Goal: Task Accomplishment & Management: Use online tool/utility

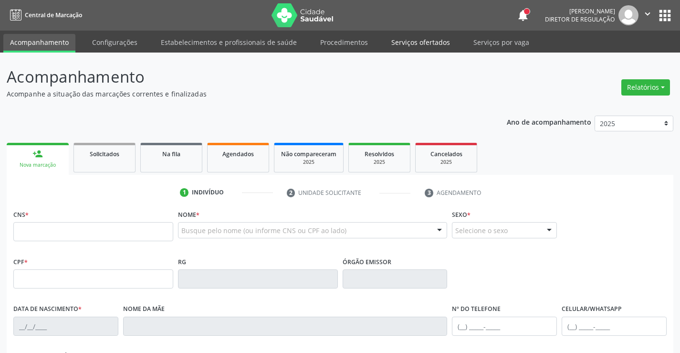
click at [412, 36] on link "Serviços ofertados" at bounding box center [421, 42] width 72 height 17
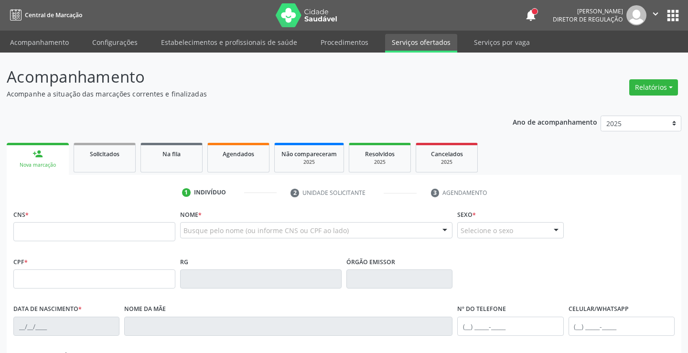
select select "7"
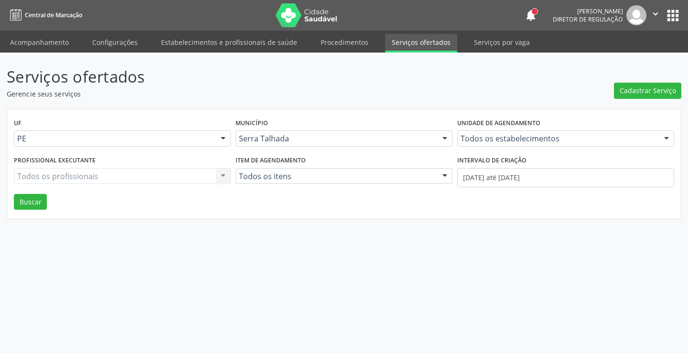
click at [460, 141] on input "text" at bounding box center [460, 143] width 0 height 19
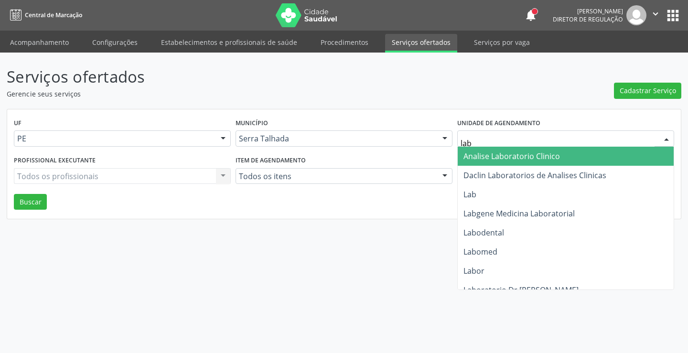
type input "labg"
click at [534, 159] on span "Labgene Medicina Laboratorial" at bounding box center [518, 156] width 111 height 11
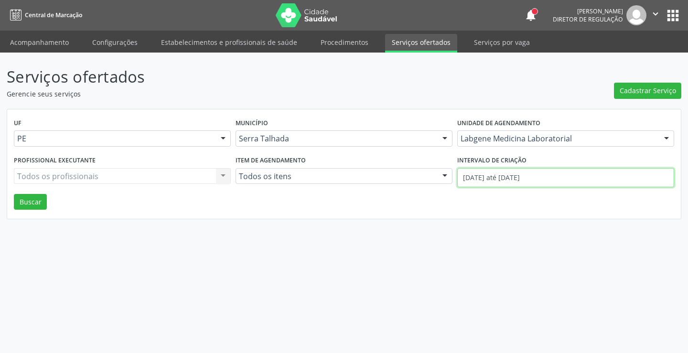
click at [533, 176] on input "01/08/2025 até 14/08/2025" at bounding box center [565, 177] width 217 height 19
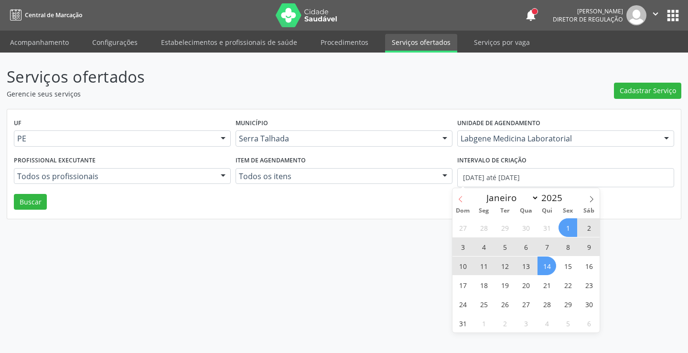
click at [463, 199] on icon at bounding box center [460, 199] width 7 height 7
select select "6"
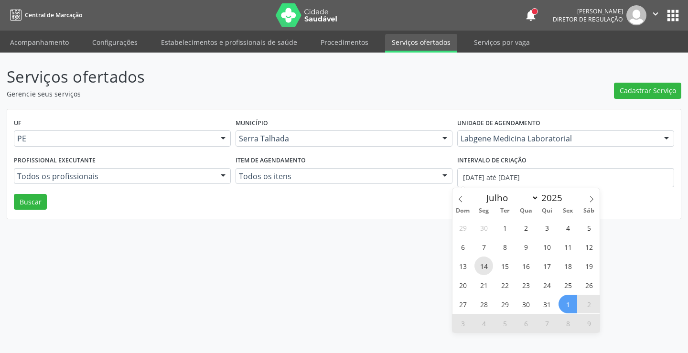
click at [482, 264] on span "14" at bounding box center [483, 265] width 19 height 19
type input "14/07/2025"
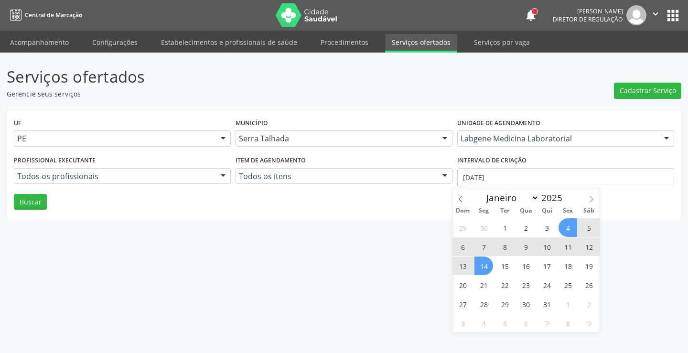
click at [592, 200] on icon at bounding box center [591, 199] width 7 height 7
select select "7"
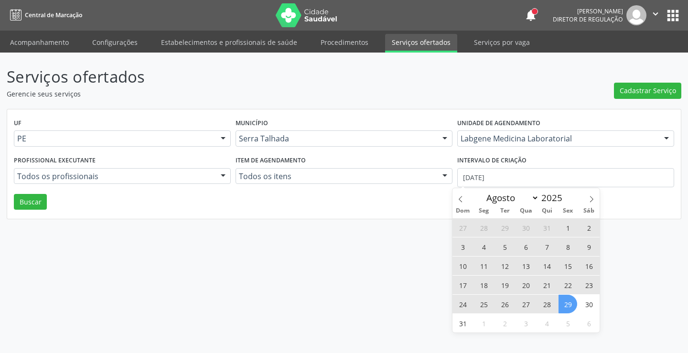
click at [566, 296] on span "29" at bounding box center [567, 304] width 19 height 19
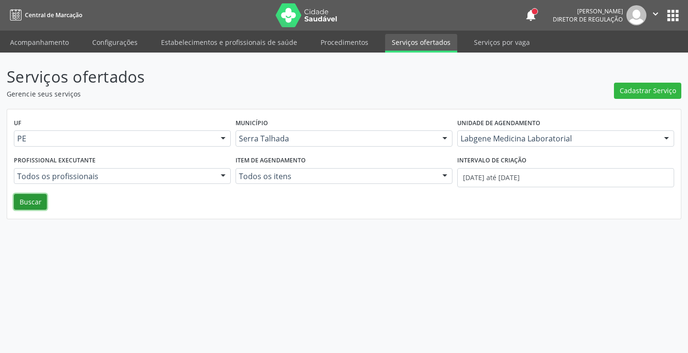
click at [28, 198] on button "Buscar" at bounding box center [30, 202] width 33 height 16
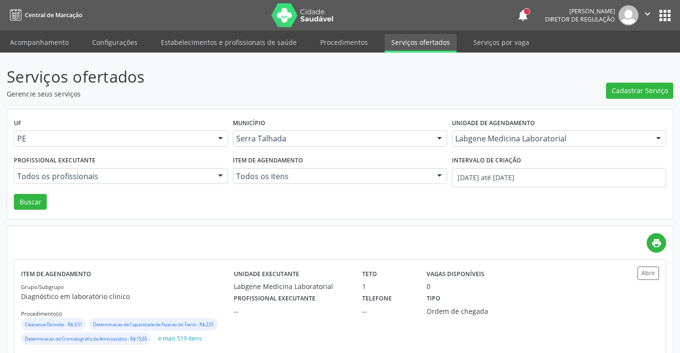
scroll to position [135, 0]
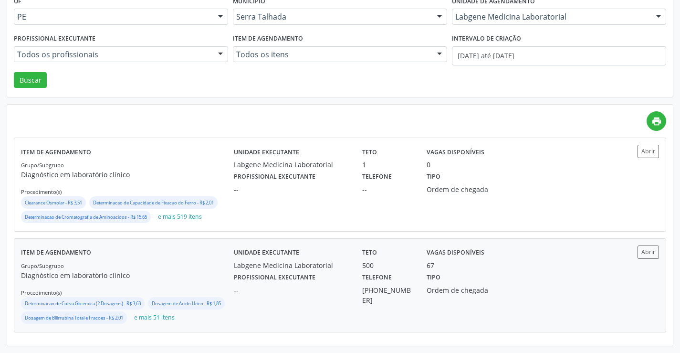
click at [268, 245] on label "Unidade executante" at bounding box center [266, 252] width 65 height 15
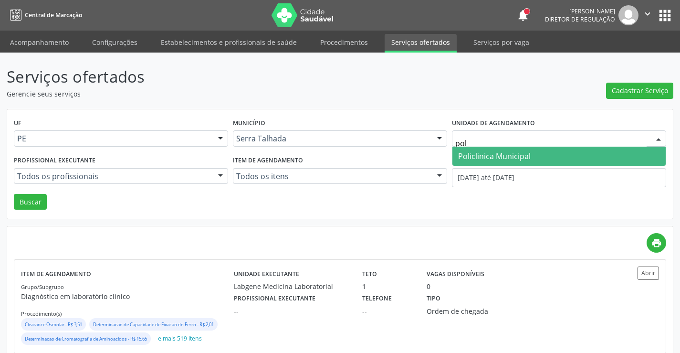
type input "poli"
click at [536, 161] on span "Policlinica Municipal" at bounding box center [559, 156] width 213 height 19
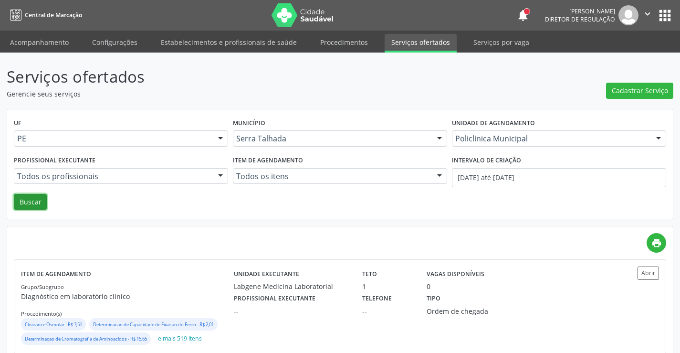
click at [19, 203] on button "Buscar" at bounding box center [30, 202] width 33 height 16
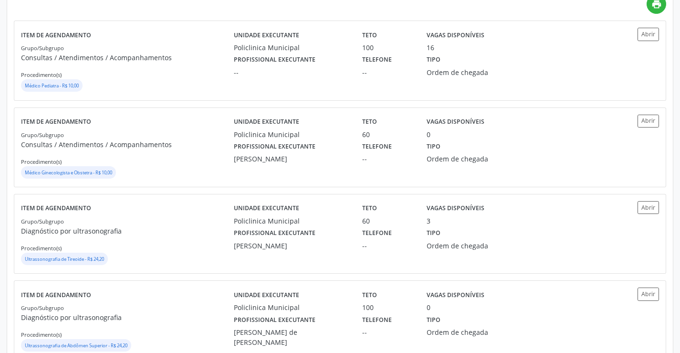
scroll to position [143, 0]
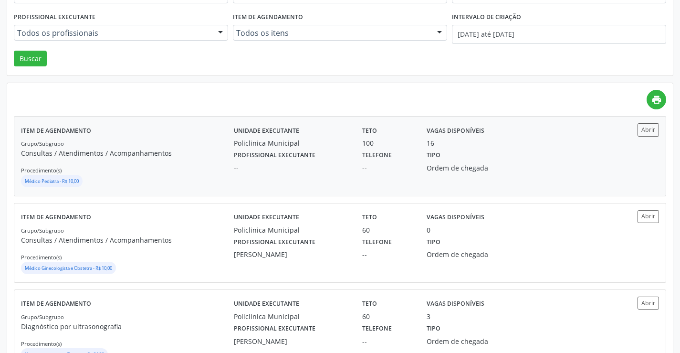
click at [223, 145] on div "Grupo/Subgrupo Consultas / Atendimentos / Acompanhamentos Procedimento(s) Médic…" at bounding box center [127, 163] width 213 height 51
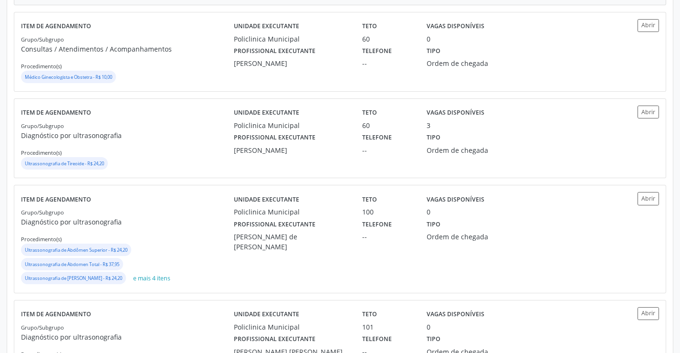
scroll to position [0, 0]
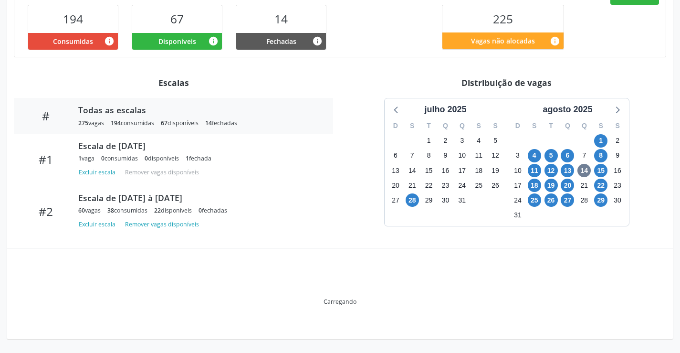
scroll to position [244, 0]
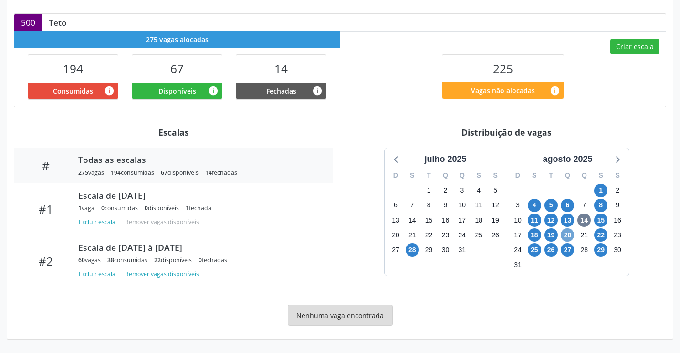
click at [568, 240] on span "20" at bounding box center [567, 234] width 13 height 13
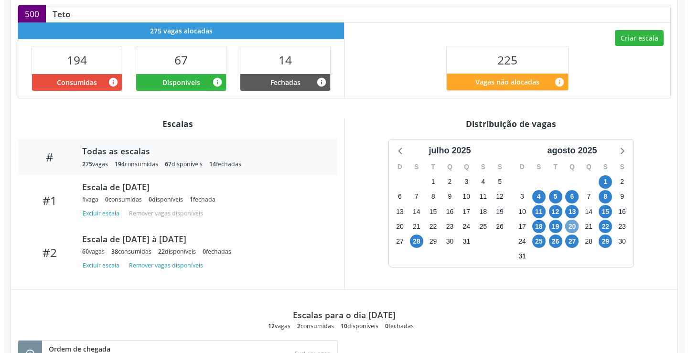
scroll to position [191, 0]
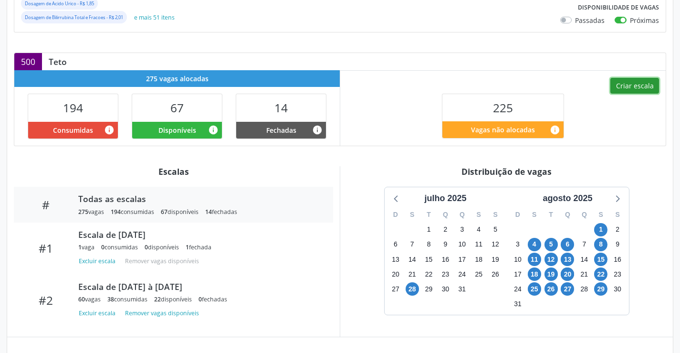
click at [632, 94] on button "Criar escala" at bounding box center [635, 86] width 49 height 16
select select "7"
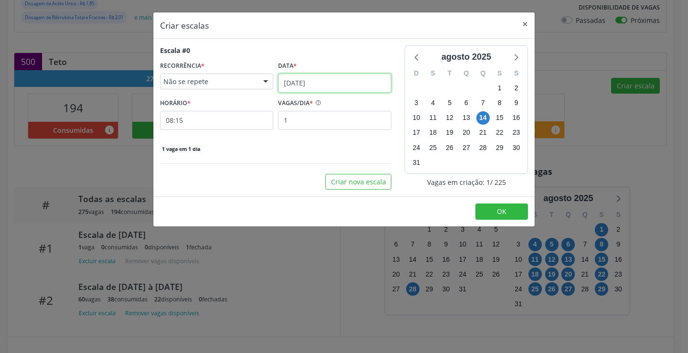
click at [329, 90] on input "[DATE]" at bounding box center [334, 83] width 113 height 19
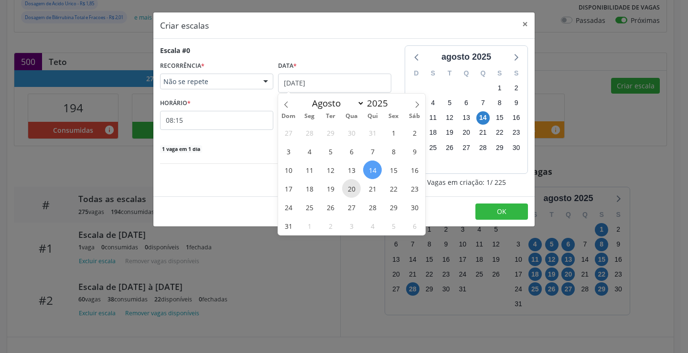
click at [357, 183] on span "20" at bounding box center [351, 188] width 19 height 19
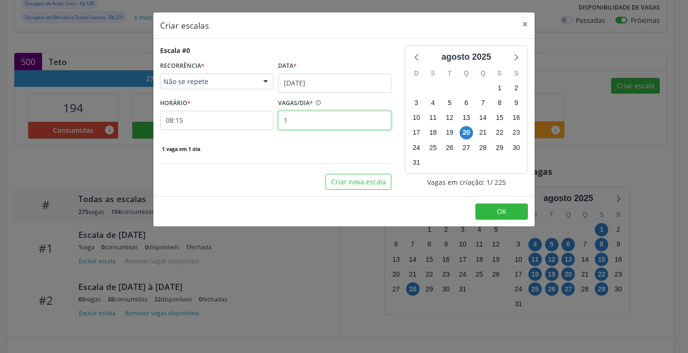
click at [312, 120] on input "1" at bounding box center [334, 120] width 113 height 19
type input "2"
click at [261, 124] on input "08:15" at bounding box center [216, 120] width 113 height 19
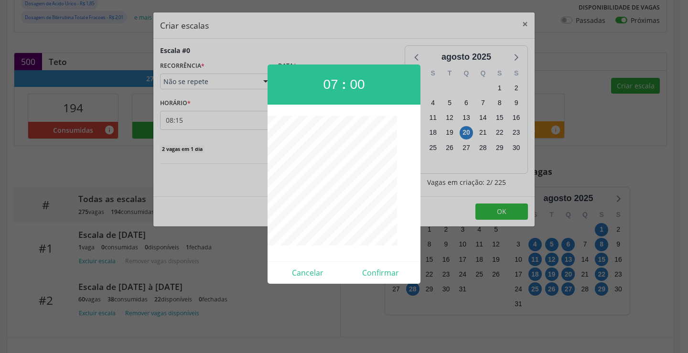
click at [381, 281] on div "Cancelar Confirmar" at bounding box center [343, 272] width 153 height 22
click at [381, 273] on button "Confirmar" at bounding box center [380, 272] width 73 height 15
type input "07:00"
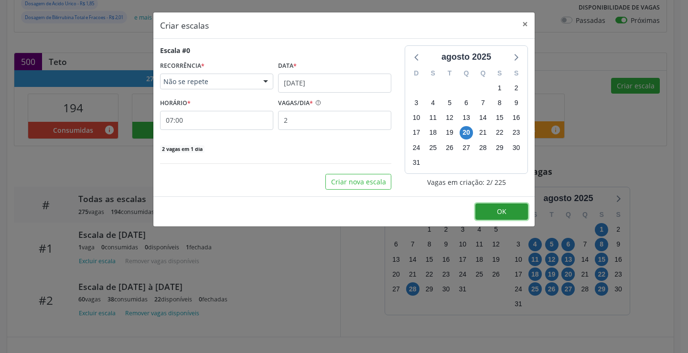
click at [490, 209] on button "OK" at bounding box center [501, 211] width 53 height 16
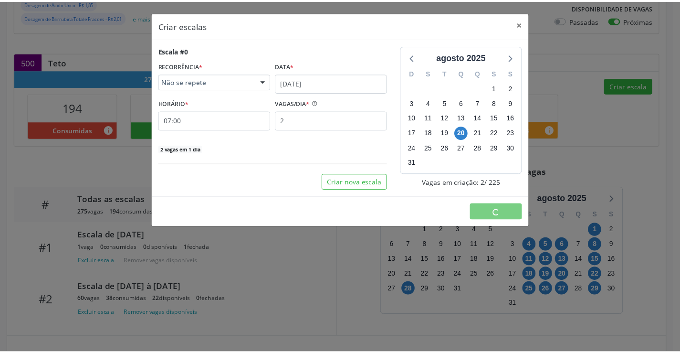
scroll to position [0, 0]
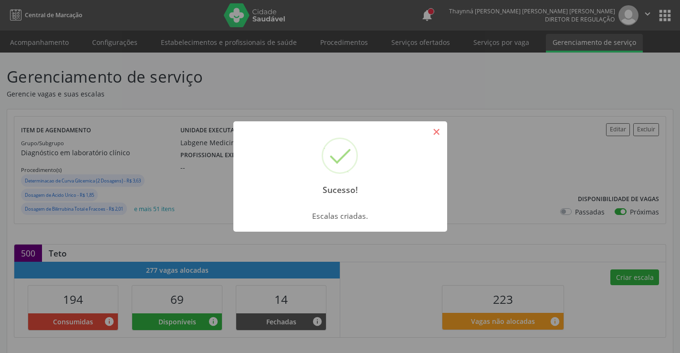
click at [441, 130] on button "×" at bounding box center [437, 132] width 16 height 16
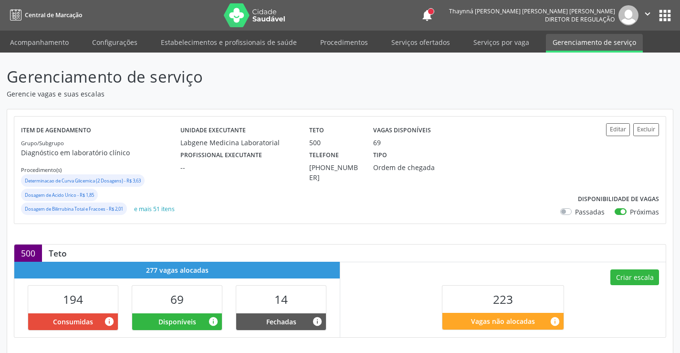
scroll to position [382, 0]
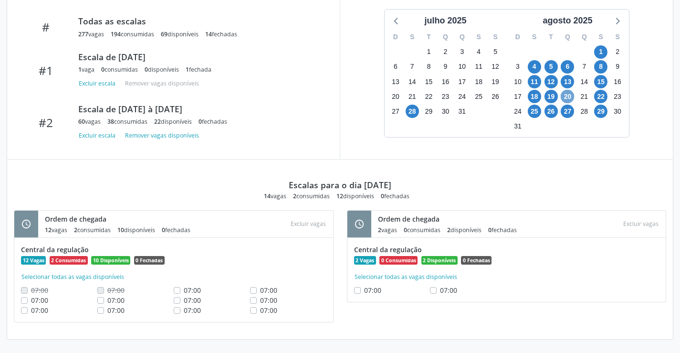
click at [566, 99] on span "20" at bounding box center [567, 96] width 13 height 13
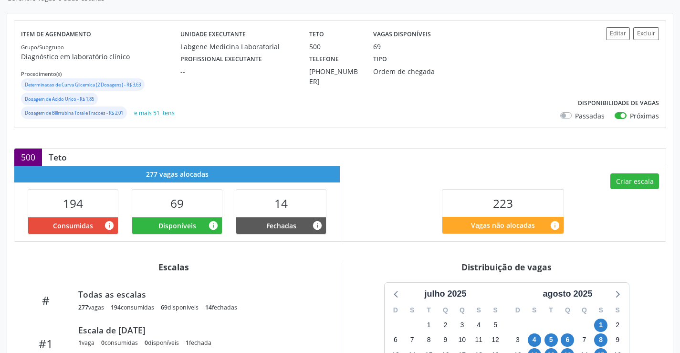
scroll to position [0, 0]
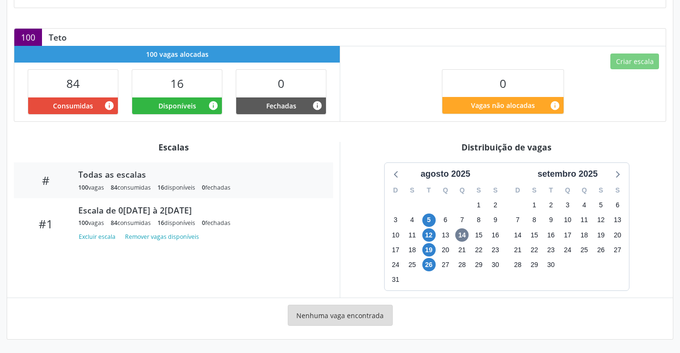
scroll to position [188, 0]
click at [427, 245] on span "19" at bounding box center [429, 249] width 13 height 13
click at [427, 261] on span "26" at bounding box center [429, 264] width 13 height 13
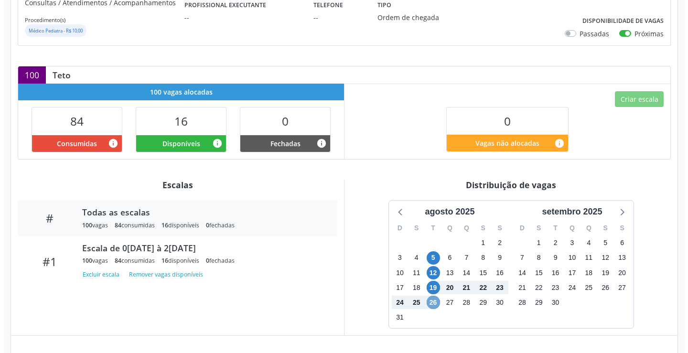
scroll to position [0, 0]
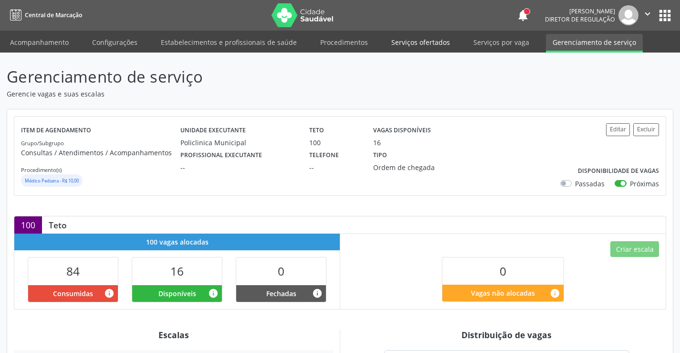
click at [426, 44] on link "Serviços ofertados" at bounding box center [421, 42] width 72 height 17
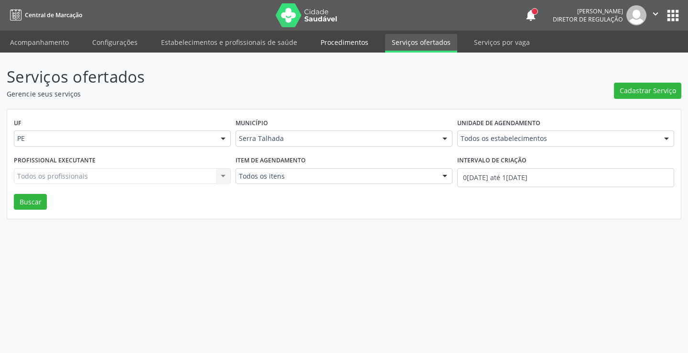
click at [354, 44] on link "Procedimentos" at bounding box center [344, 42] width 61 height 17
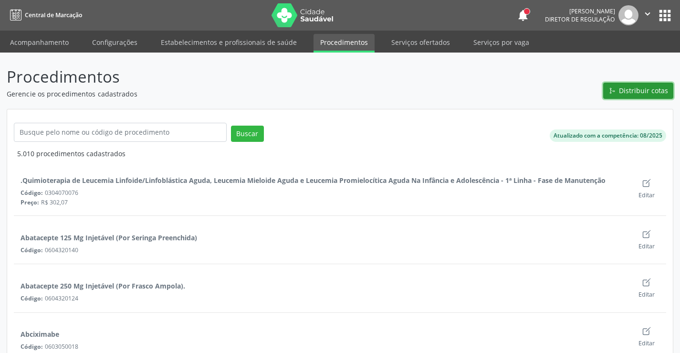
click at [654, 89] on span "Distribuir cotas" at bounding box center [643, 90] width 49 height 10
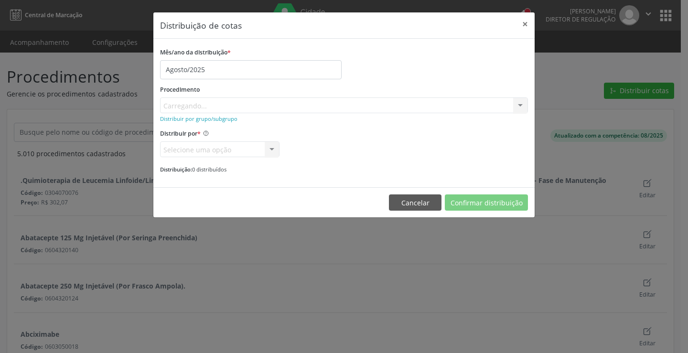
click at [309, 108] on div "Procedimento Carregando... No elements found. Consider changing the search quer…" at bounding box center [344, 98] width 368 height 31
click at [298, 104] on div "Buscar por procedimento" at bounding box center [344, 105] width 368 height 16
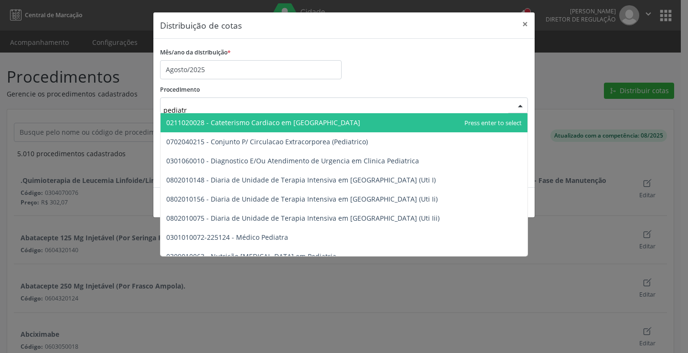
type input "pediatra"
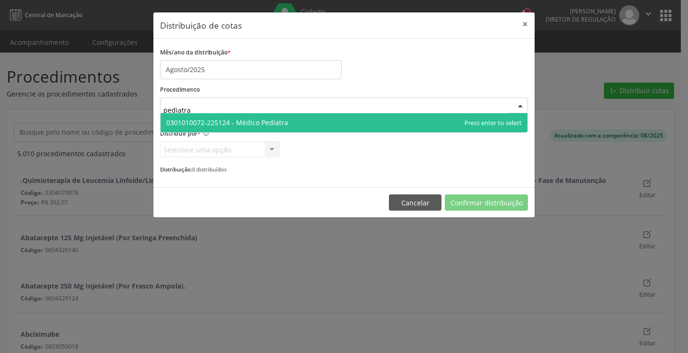
click at [291, 123] on span "0301010072-225124 - Médico Pediatra" at bounding box center [343, 122] width 367 height 19
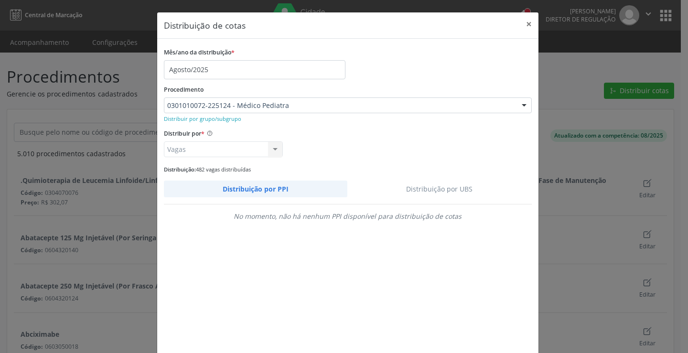
click at [460, 189] on link "Distribuição por UBS" at bounding box center [439, 188] width 184 height 17
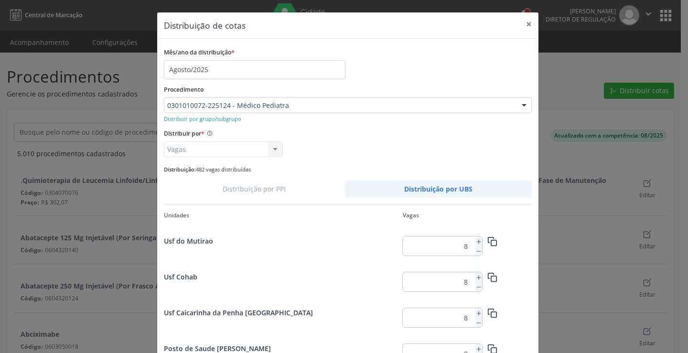
scroll to position [524, 0]
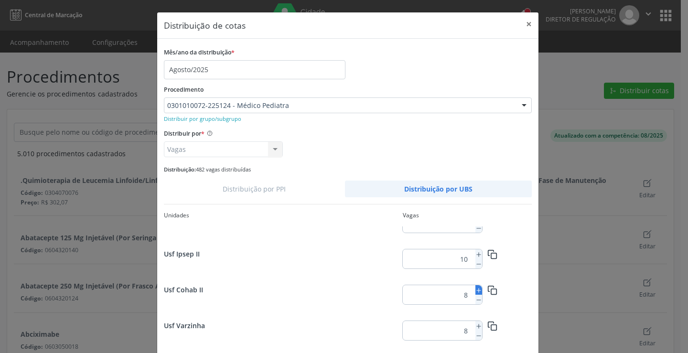
click at [476, 287] on icon at bounding box center [478, 290] width 7 height 7
type input "9"
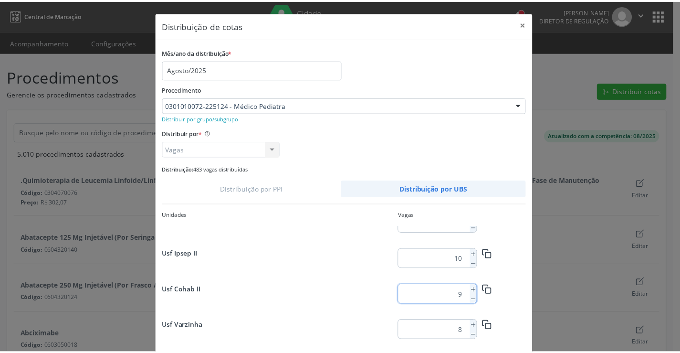
scroll to position [49, 0]
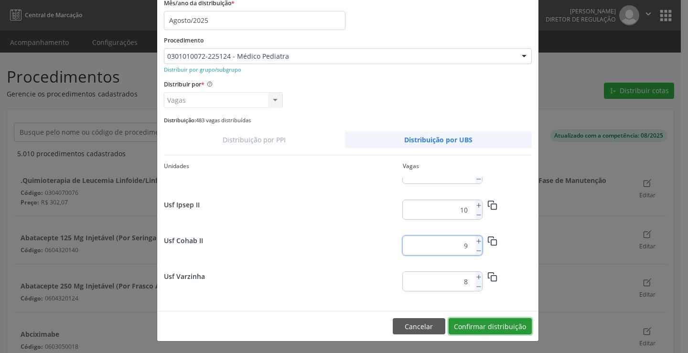
click at [498, 324] on button "Confirmar distribuição" at bounding box center [489, 326] width 83 height 16
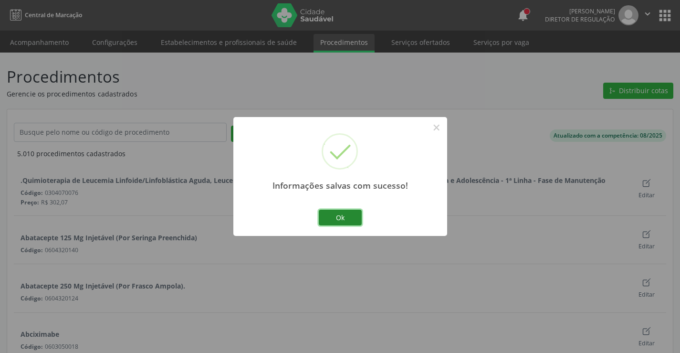
click at [338, 219] on button "Ok" at bounding box center [340, 218] width 43 height 16
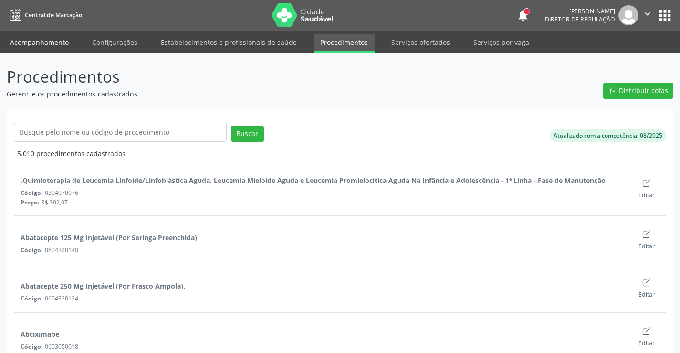
click at [51, 40] on link "Acompanhamento" at bounding box center [39, 42] width 72 height 17
